Goal: Transaction & Acquisition: Purchase product/service

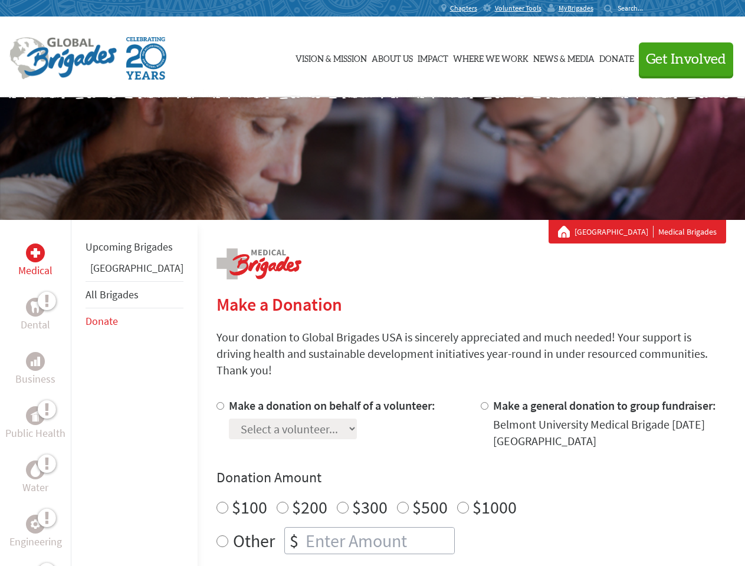
click at [651, 8] on div "Search for:" at bounding box center [627, 8] width 47 height 9
click at [681, 59] on span "Get Involved" at bounding box center [686, 60] width 80 height 14
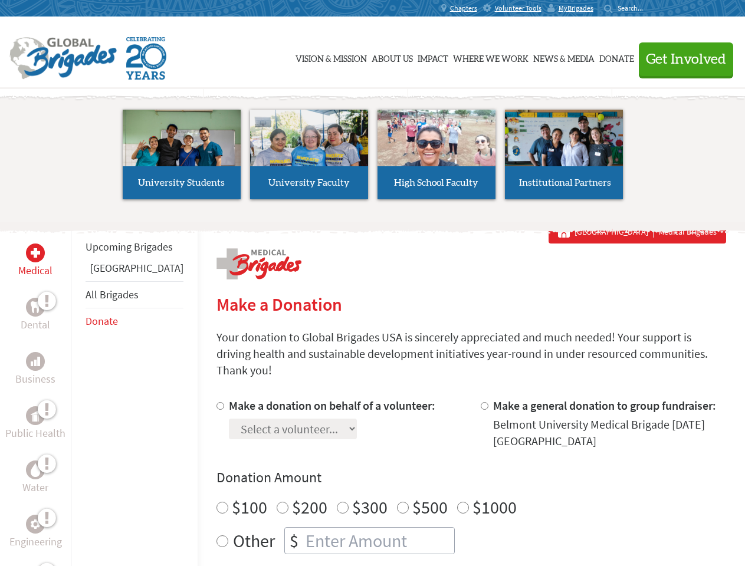
click at [373, 159] on li "High School Faculty" at bounding box center [436, 154] width 127 height 109
click at [78, 393] on div "Upcoming Brigades Guatemala All Brigades Donate" at bounding box center [134, 503] width 127 height 566
click at [451, 474] on div "Donation Amount $100 $200 $300 $500 $1000 Other $" at bounding box center [471, 511] width 510 height 86
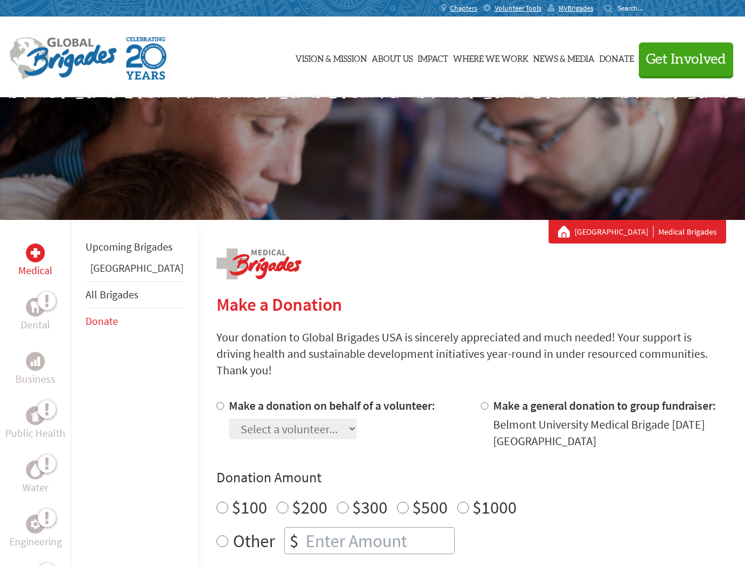
click at [216, 402] on input "Make a donation on behalf of a volunteer:" at bounding box center [220, 406] width 8 height 8
radio input "true"
click at [481, 402] on input "Make a general donation to group fundraiser:" at bounding box center [485, 406] width 8 height 8
radio input "true"
